Goal: Task Accomplishment & Management: Manage account settings

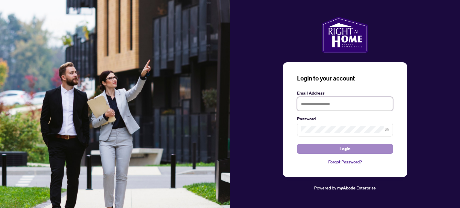
type input "**********"
click at [374, 146] on button "Login" at bounding box center [345, 149] width 96 height 10
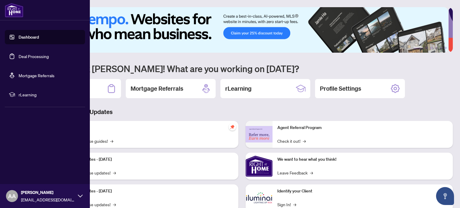
click at [38, 59] on link "Deal Processing" at bounding box center [34, 56] width 30 height 5
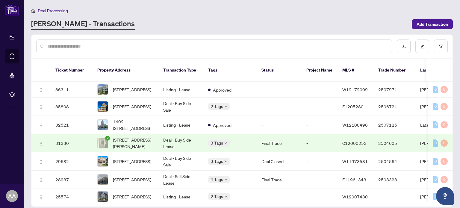
scroll to position [248, 0]
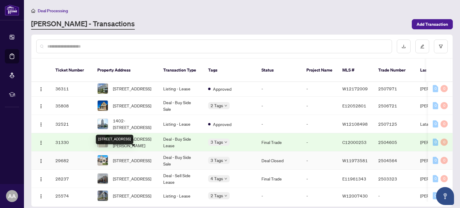
click at [123, 157] on span "[STREET_ADDRESS]" at bounding box center [132, 160] width 38 height 7
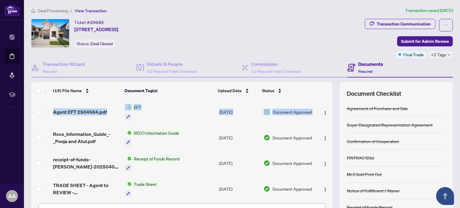
drag, startPoint x: 326, startPoint y: 109, endPoint x: 329, endPoint y: 120, distance: 11.7
click at [329, 120] on div "(19) File Name Document Tag(s) Upload Date Status Agent EFT 2504564.pdf EFT [DA…" at bounding box center [242, 155] width 422 height 147
click at [317, 99] on td at bounding box center [325, 112] width 16 height 26
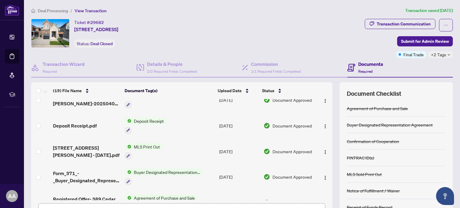
scroll to position [374, 0]
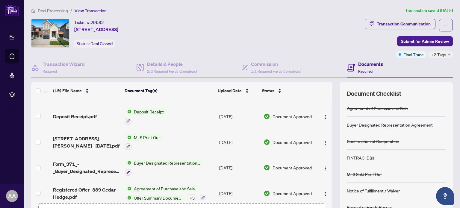
click at [143, 160] on span "Buyer Designated Representation Agreement" at bounding box center [166, 163] width 71 height 7
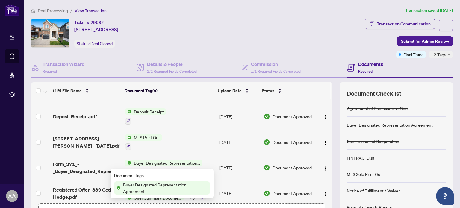
click at [141, 187] on span "Buyer Designated Representation Agreement" at bounding box center [165, 187] width 89 height 13
